Goal: Transaction & Acquisition: Purchase product/service

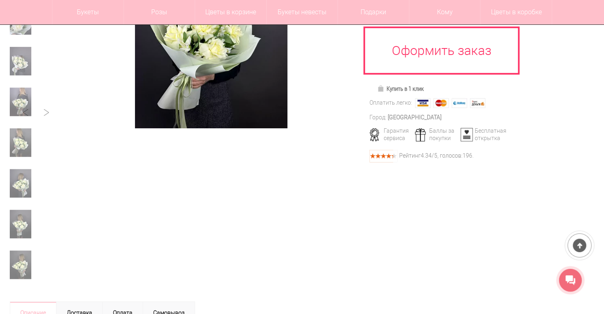
scroll to position [33, 0]
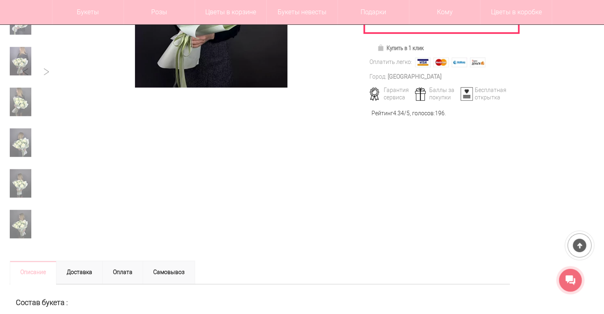
scroll to position [130, 0]
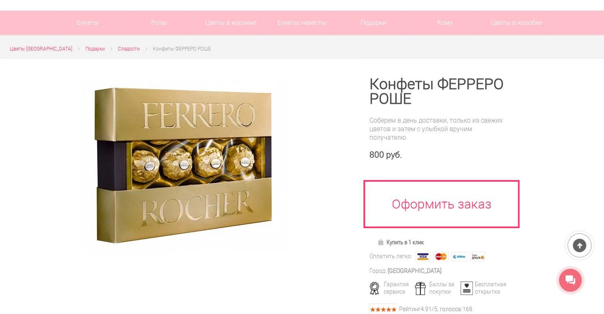
scroll to position [65, 0]
